Goal: Task Accomplishment & Management: Use online tool/utility

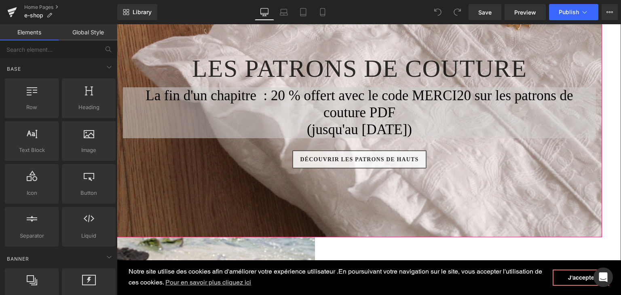
scroll to position [162, 0]
click at [199, 120] on h1 "La fin d'un chapitre : 20 % offert avec le code MERCI20 sur les patrons de cout…" at bounding box center [359, 104] width 473 height 34
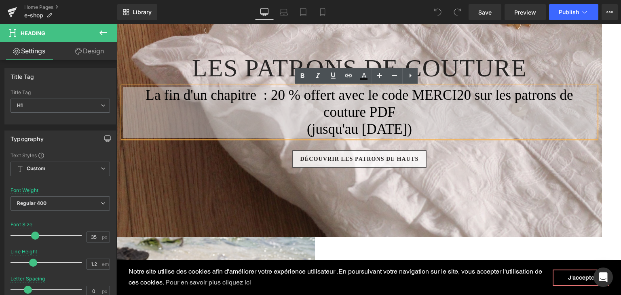
click at [553, 195] on div at bounding box center [359, 96] width 485 height 281
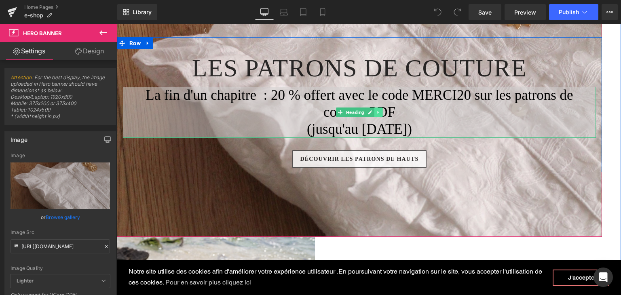
click at [374, 113] on link at bounding box center [378, 113] width 8 height 10
click at [379, 113] on link at bounding box center [383, 113] width 8 height 10
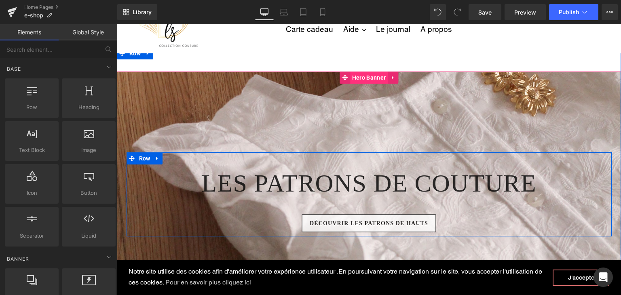
scroll to position [40, 0]
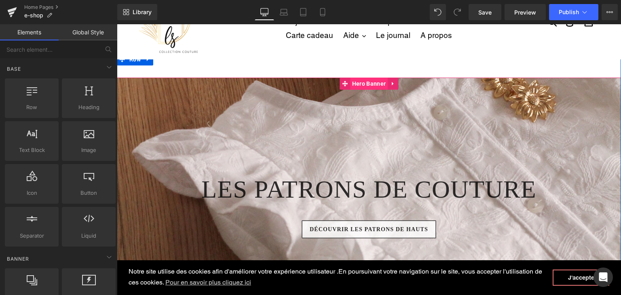
click at [367, 85] on span "Hero Banner" at bounding box center [369, 84] width 38 height 12
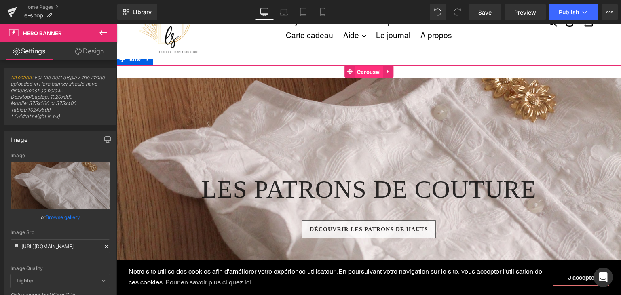
click at [356, 68] on span "Carousel" at bounding box center [369, 72] width 28 height 12
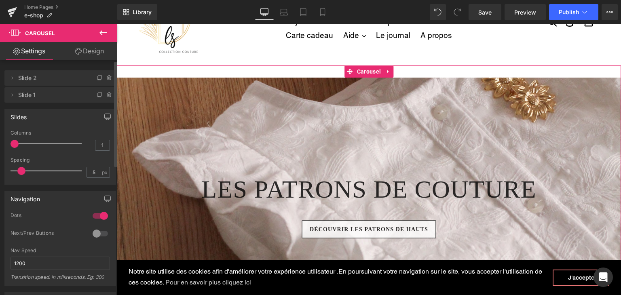
drag, startPoint x: 13, startPoint y: 93, endPoint x: 13, endPoint y: 61, distance: 32.0
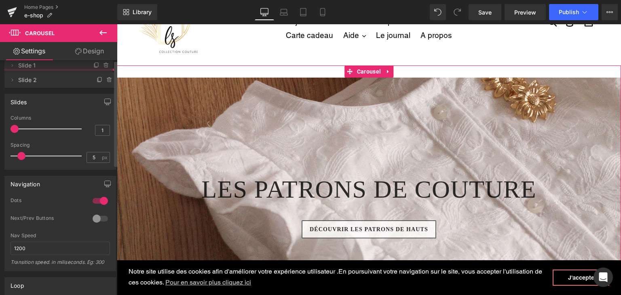
drag, startPoint x: 25, startPoint y: 95, endPoint x: 29, endPoint y: 65, distance: 29.8
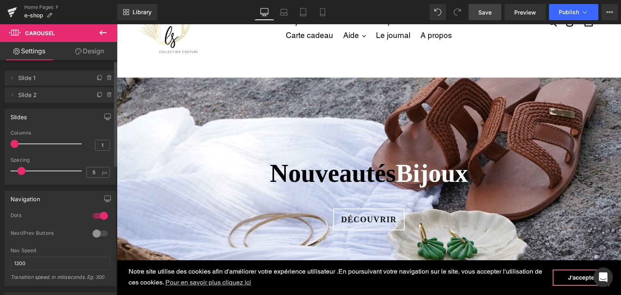
click at [488, 14] on span "Save" at bounding box center [484, 12] width 13 height 8
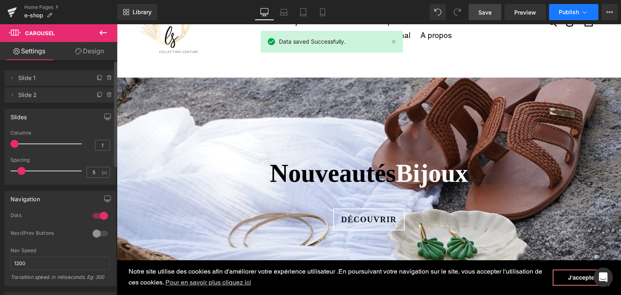
click at [565, 10] on span "Publish" at bounding box center [569, 12] width 20 height 6
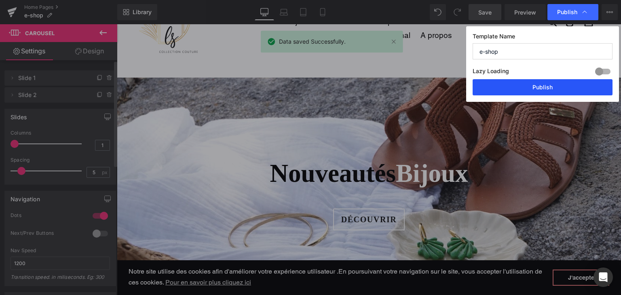
click at [526, 93] on button "Publish" at bounding box center [543, 87] width 140 height 16
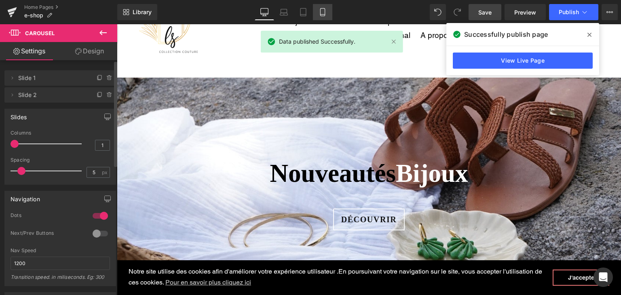
click at [321, 15] on icon at bounding box center [323, 12] width 8 height 8
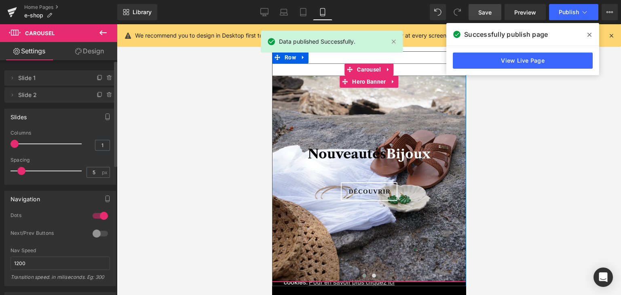
scroll to position [121, 0]
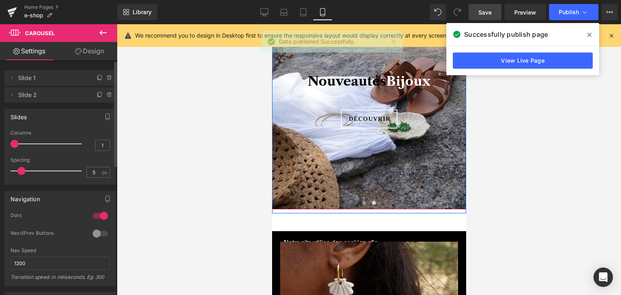
click at [362, 201] on span at bounding box center [364, 203] width 4 height 4
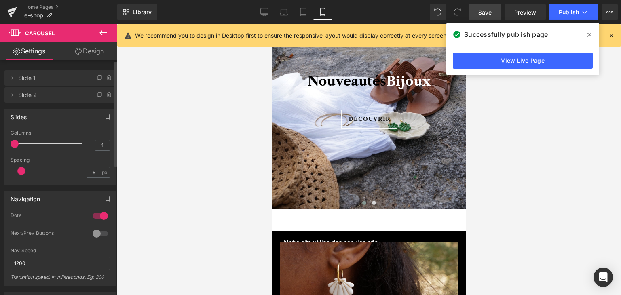
click at [362, 201] on span at bounding box center [364, 203] width 4 height 4
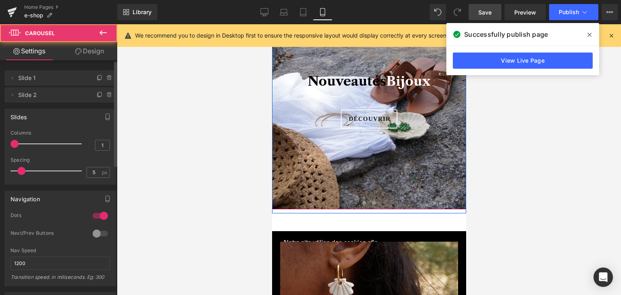
click at [372, 203] on span at bounding box center [374, 203] width 4 height 4
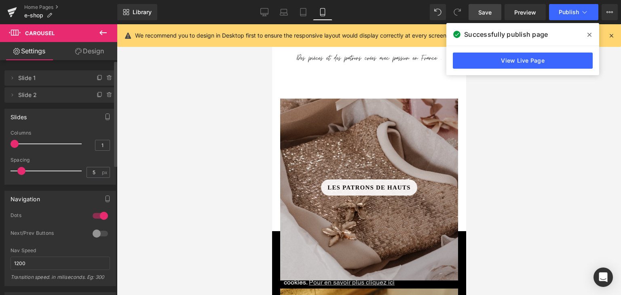
scroll to position [687, 0]
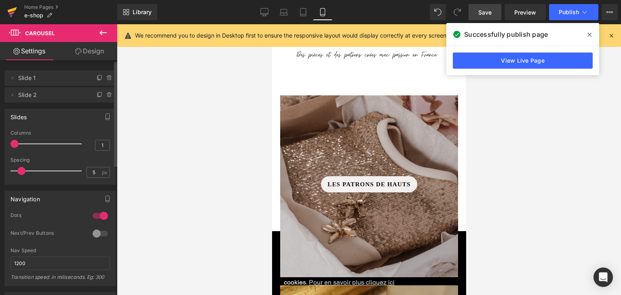
click at [13, 5] on icon at bounding box center [12, 12] width 10 height 20
